Goal: Navigation & Orientation: Find specific page/section

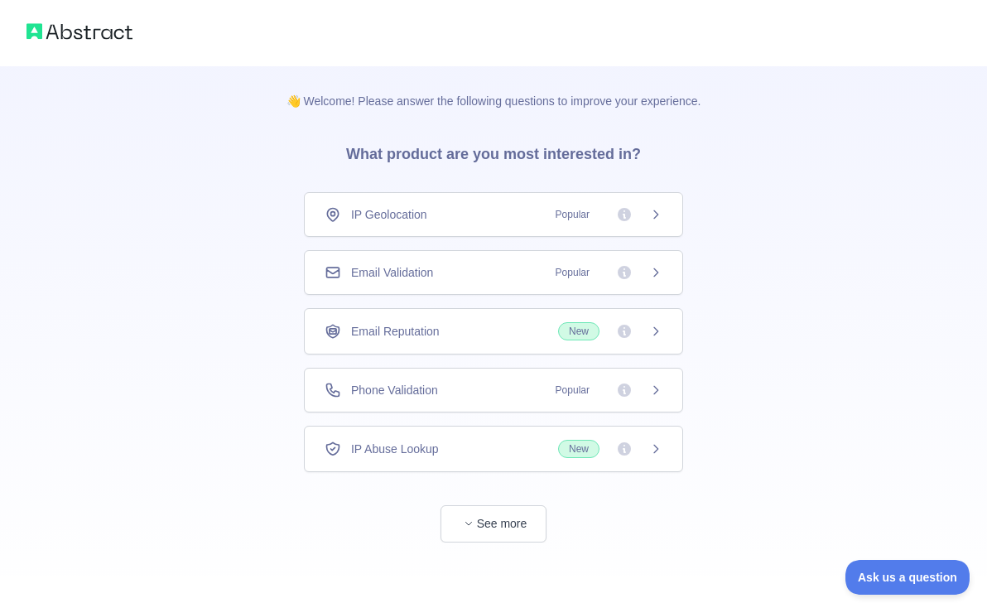
click at [546, 271] on span "Popular" at bounding box center [573, 272] width 54 height 17
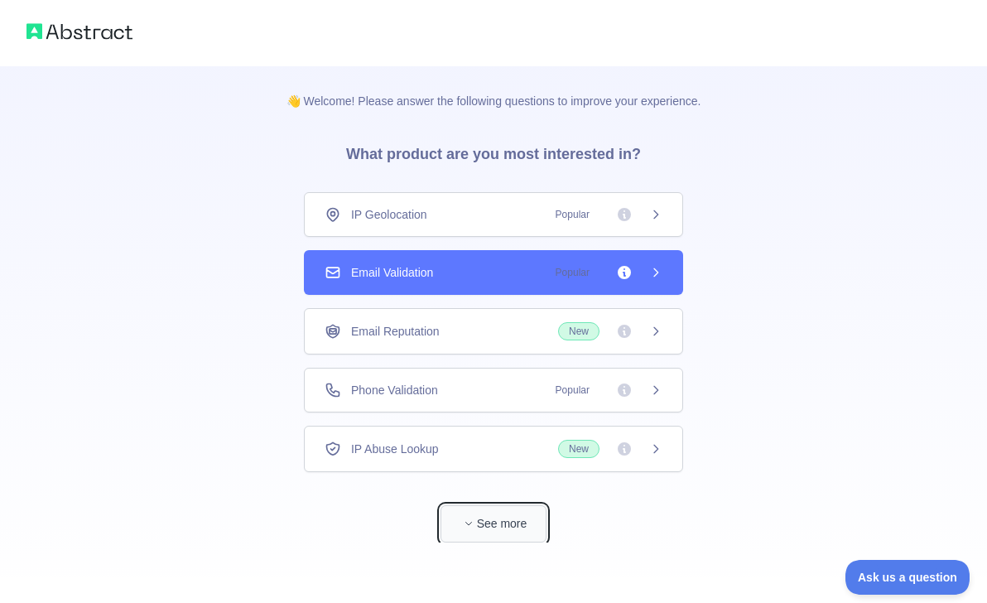
click at [506, 524] on button "See more" at bounding box center [493, 523] width 106 height 37
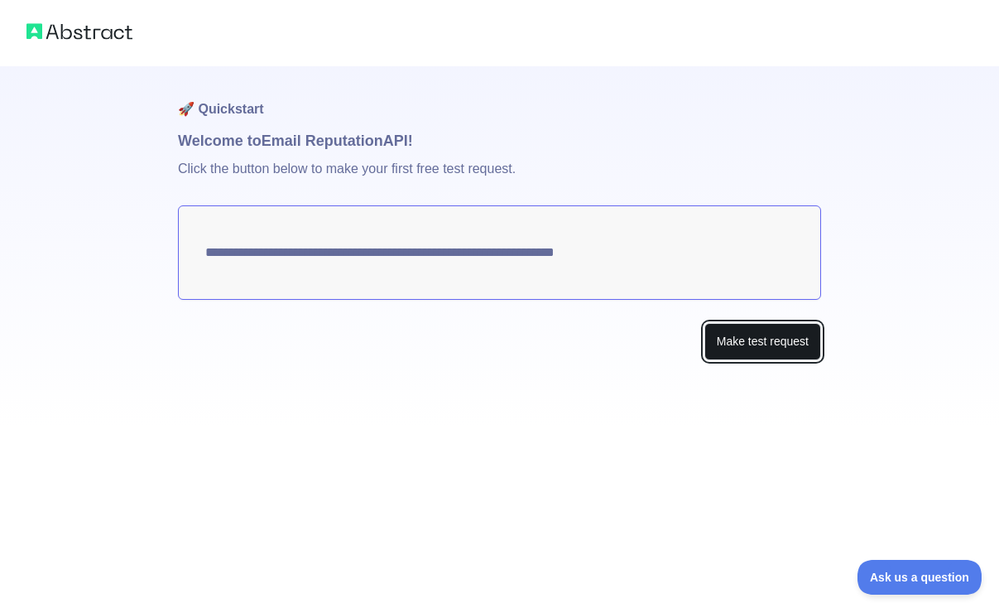
click at [726, 337] on button "Make test request" at bounding box center [763, 341] width 117 height 37
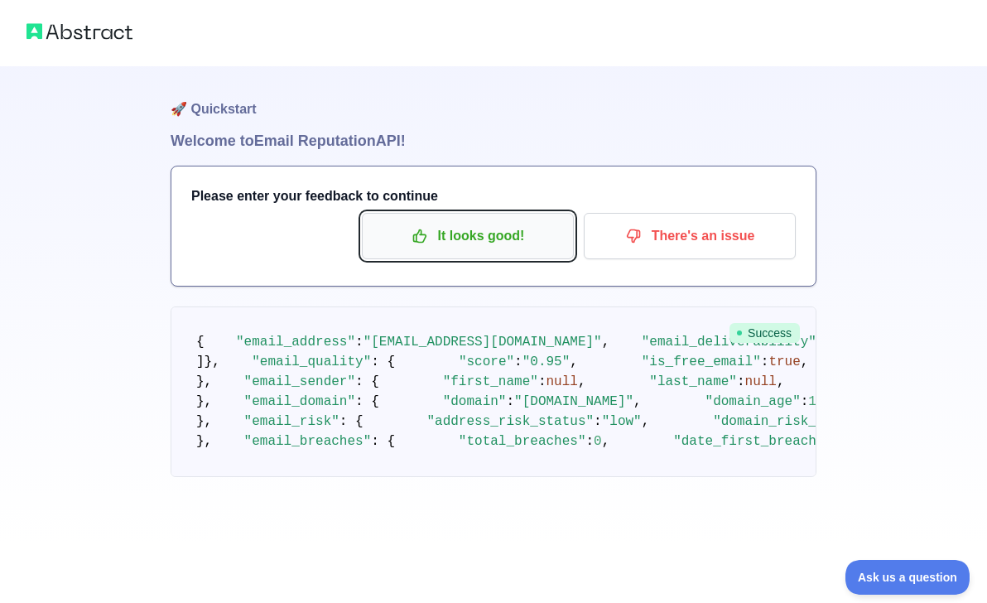
click at [473, 227] on p "It looks good!" at bounding box center [467, 236] width 187 height 28
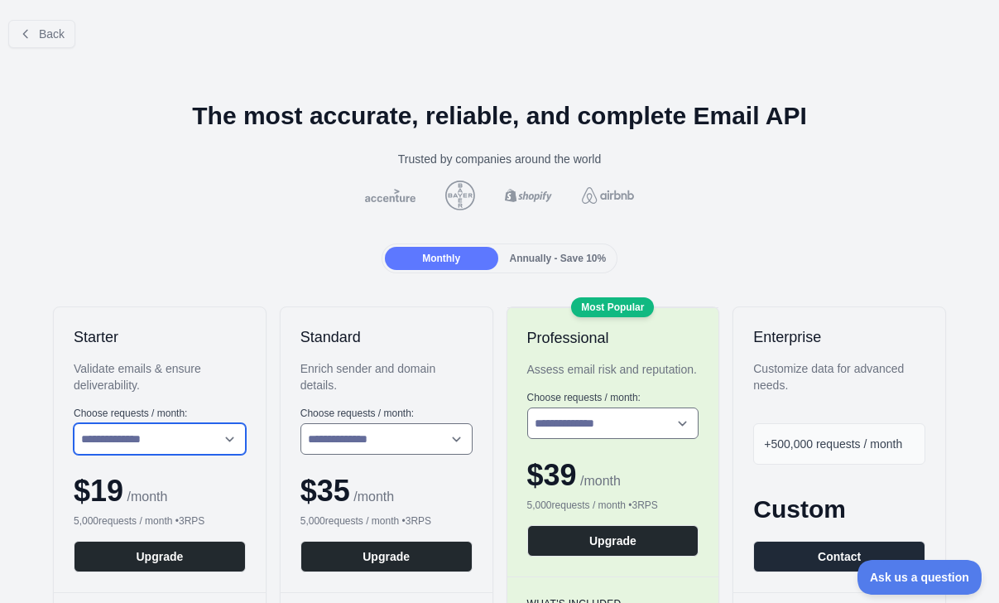
click at [172, 442] on select "**********" at bounding box center [160, 438] width 172 height 31
click at [514, 254] on span "Annually - Save 10%" at bounding box center [558, 259] width 97 height 12
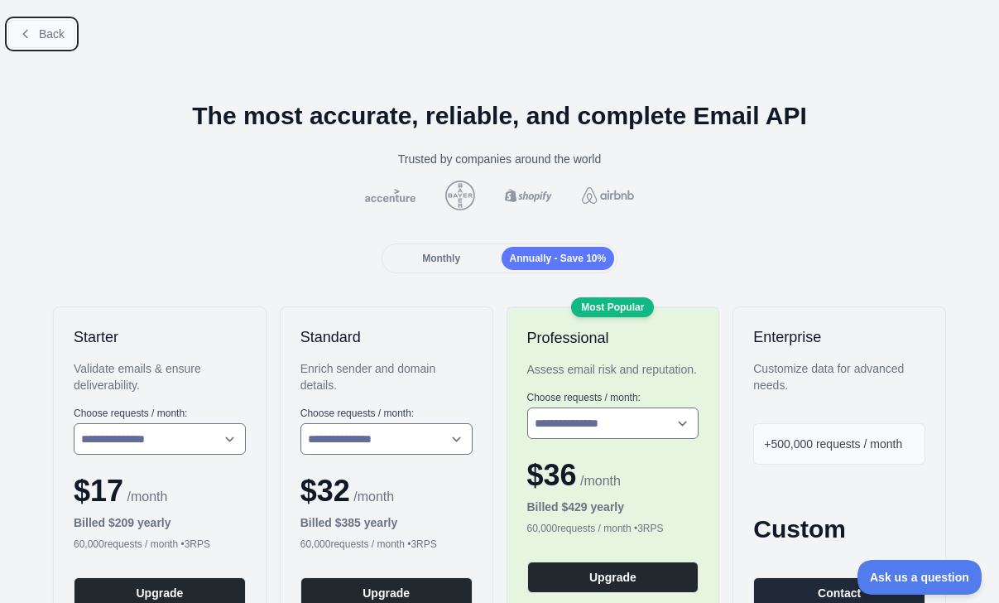
click at [36, 27] on button "Back" at bounding box center [41, 34] width 67 height 28
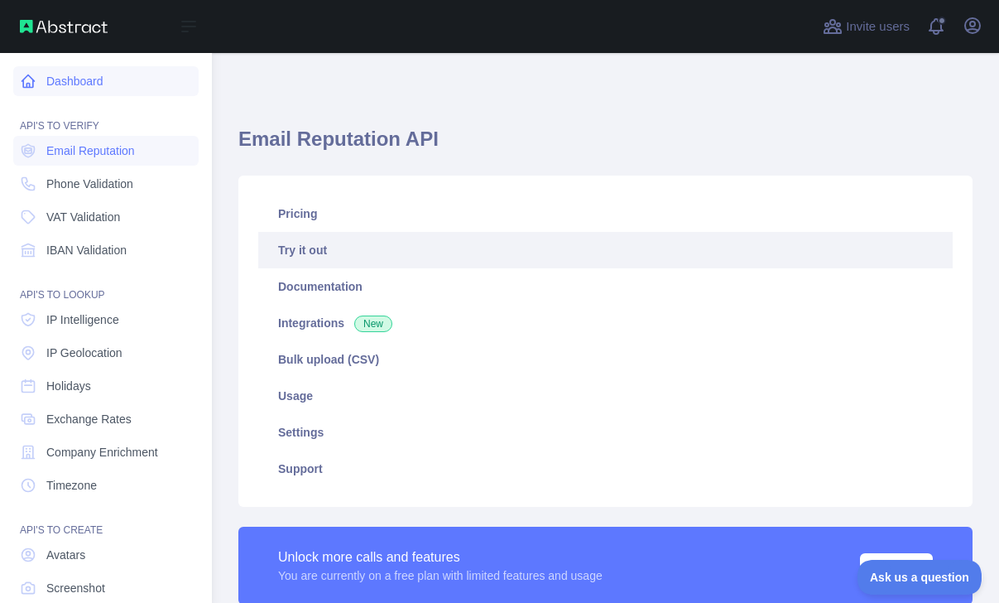
click at [34, 91] on link "Dashboard" at bounding box center [105, 81] width 185 height 30
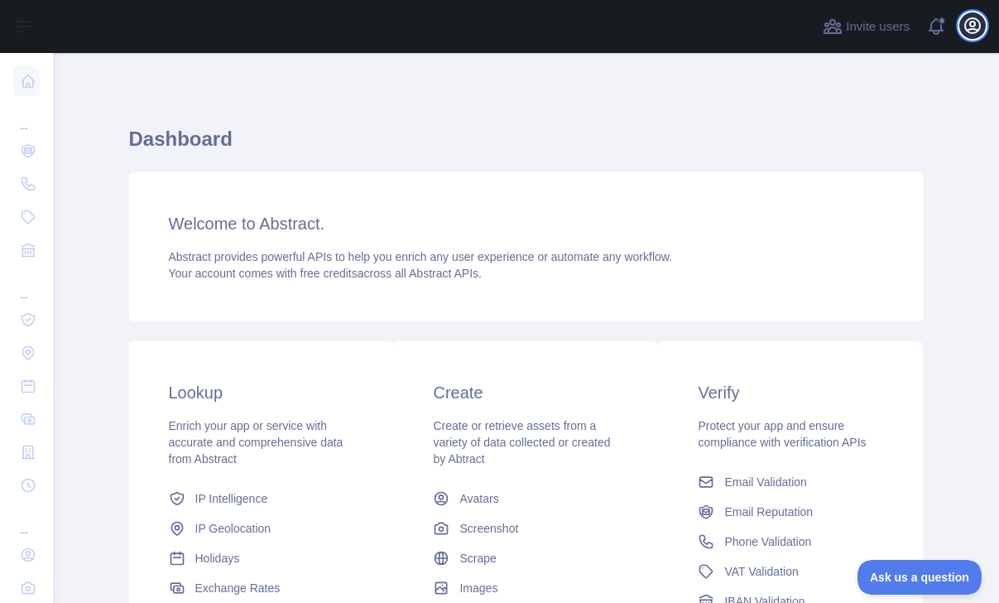
click at [979, 18] on icon "button" at bounding box center [973, 26] width 20 height 20
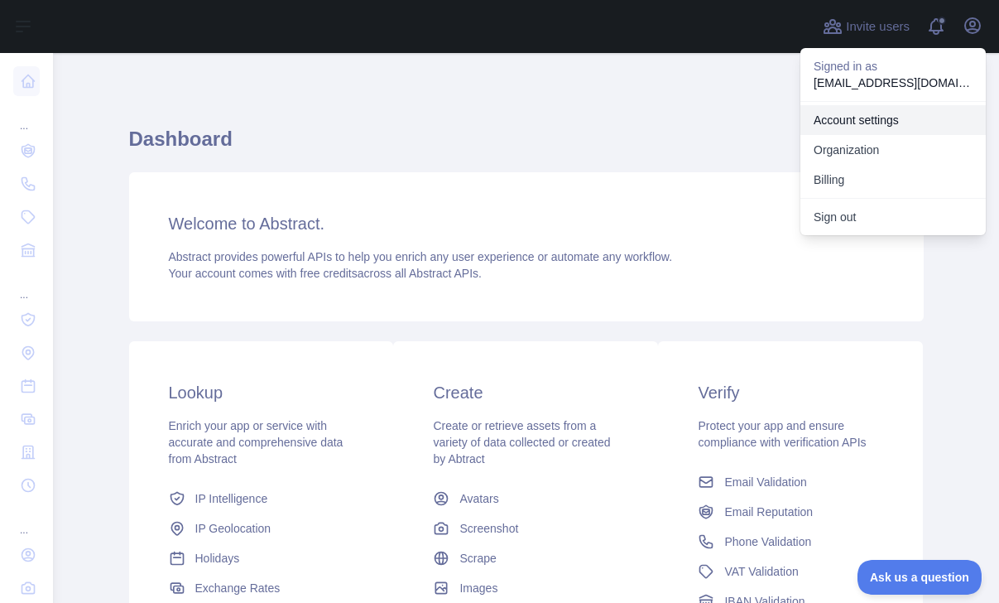
click at [874, 112] on link "Account settings" at bounding box center [893, 120] width 185 height 30
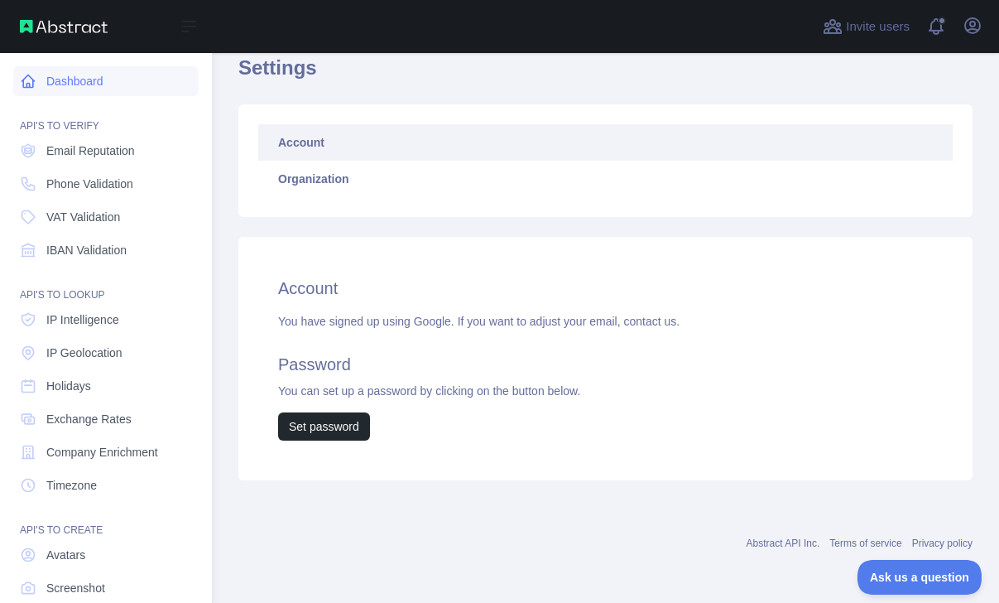
click at [89, 88] on link "Dashboard" at bounding box center [105, 81] width 185 height 30
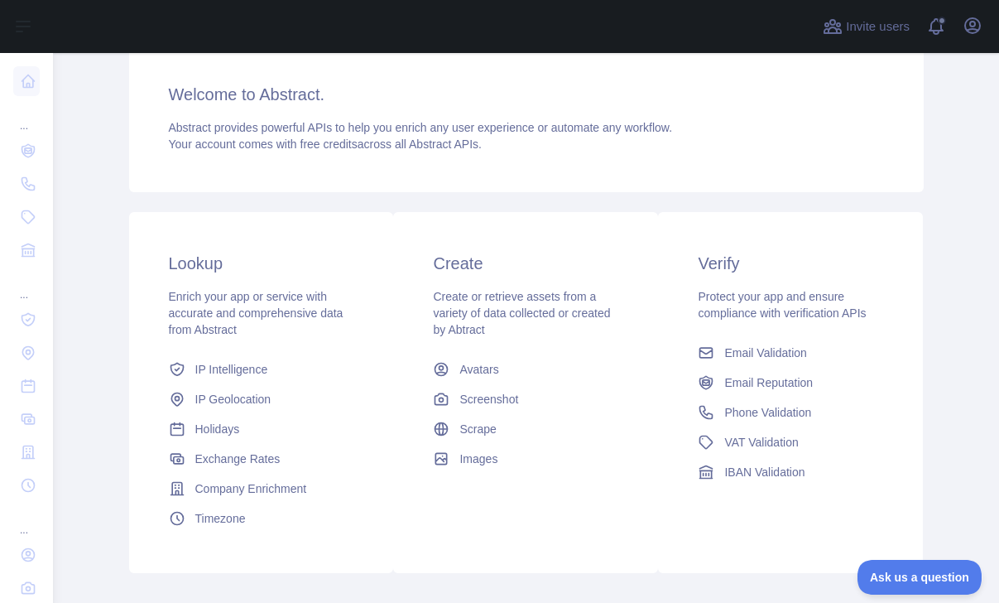
scroll to position [222, 0]
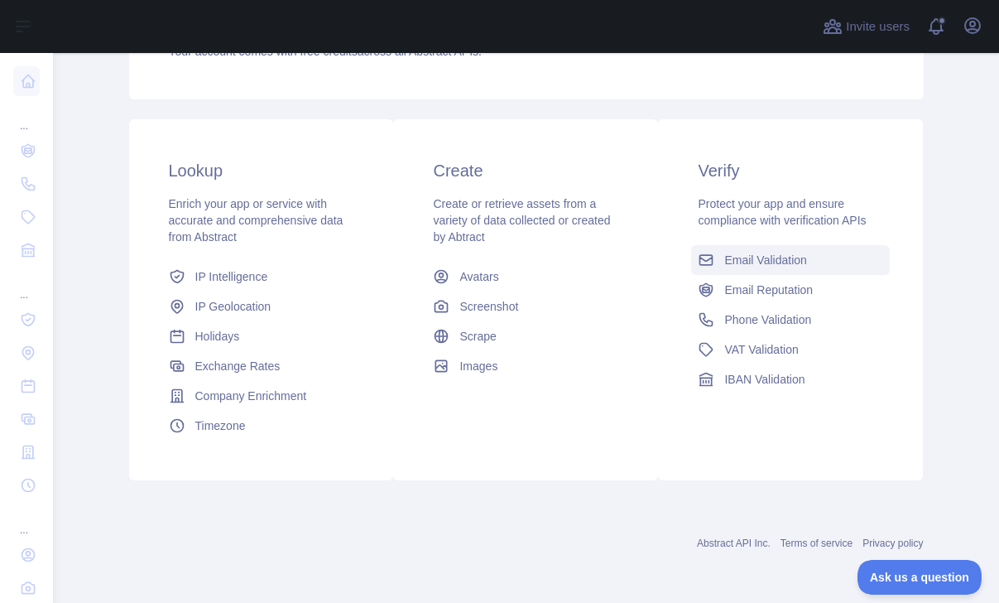
click at [737, 265] on span "Email Validation" at bounding box center [765, 260] width 82 height 17
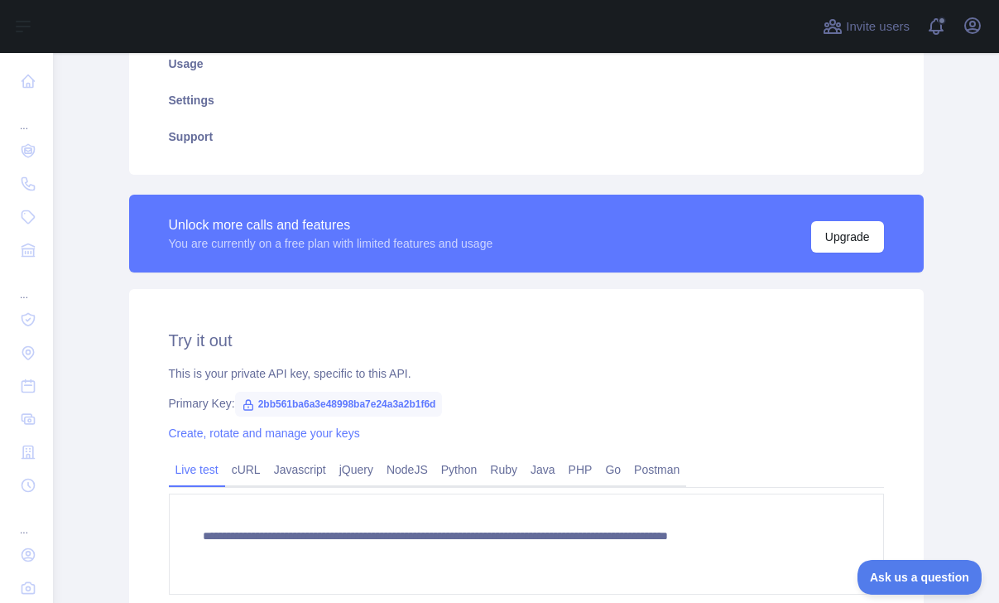
scroll to position [335, 0]
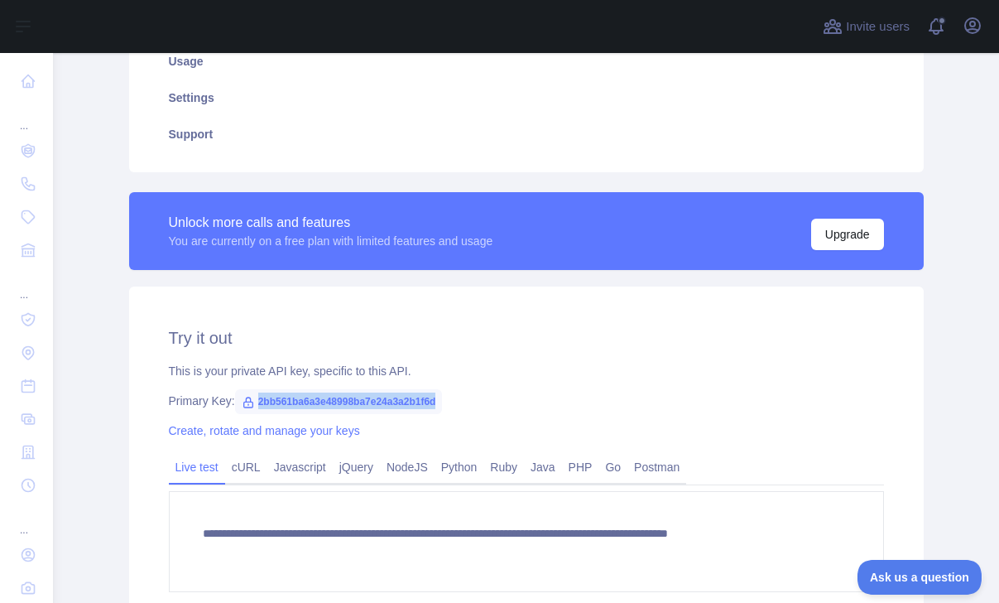
copy span "2bb561ba6a3e48998ba7e24a3a2b1f6d"
drag, startPoint x: 453, startPoint y: 402, endPoint x: 252, endPoint y: 399, distance: 201.2
click at [252, 399] on span "2bb561ba6a3e48998ba7e24a3a2b1f6d" at bounding box center [339, 401] width 208 height 25
copy span "2bb561ba6a3e48998ba7e24a3a2b1f6d"
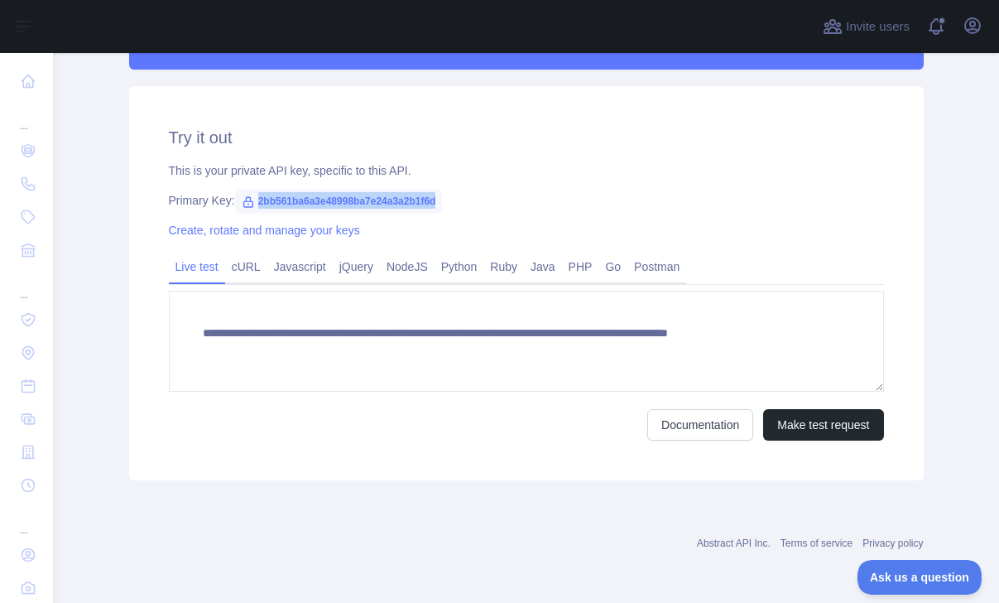
scroll to position [0, 0]
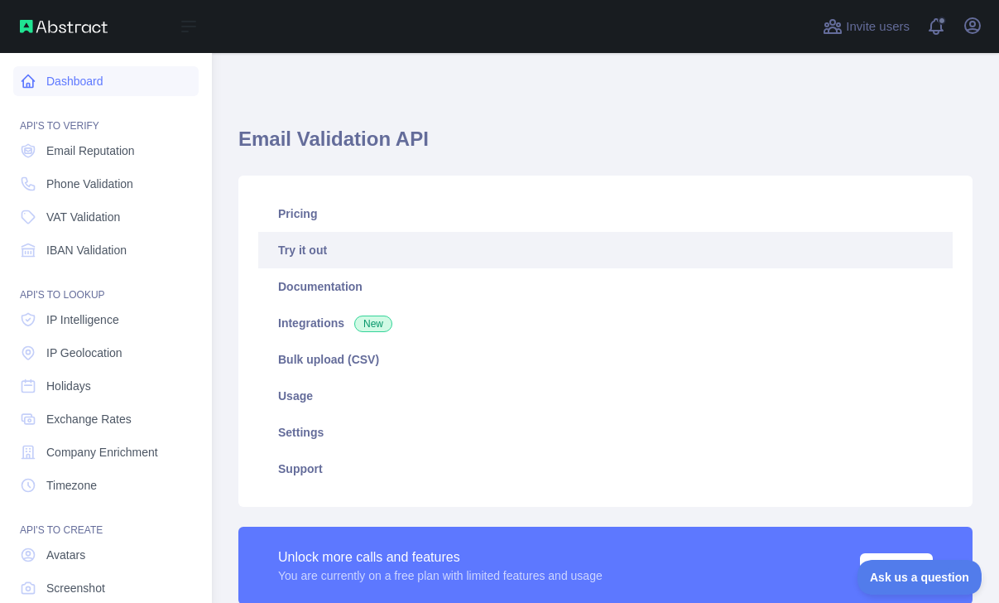
click at [65, 93] on link "Dashboard" at bounding box center [105, 81] width 185 height 30
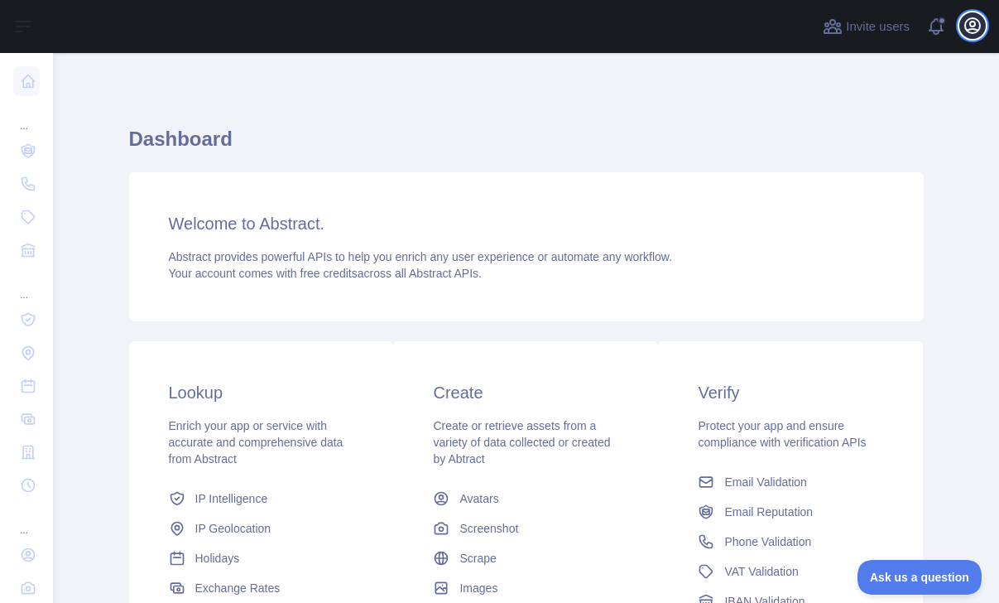
click at [964, 33] on icon "button" at bounding box center [973, 26] width 20 height 20
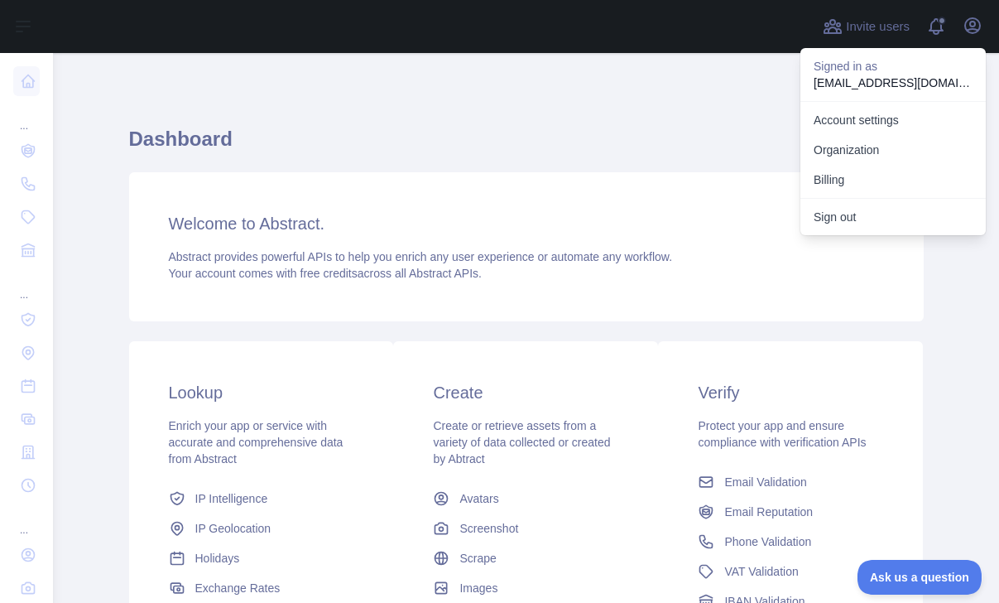
click at [742, 131] on h1 "Dashboard" at bounding box center [526, 146] width 795 height 40
